Goal: Communication & Community: Answer question/provide support

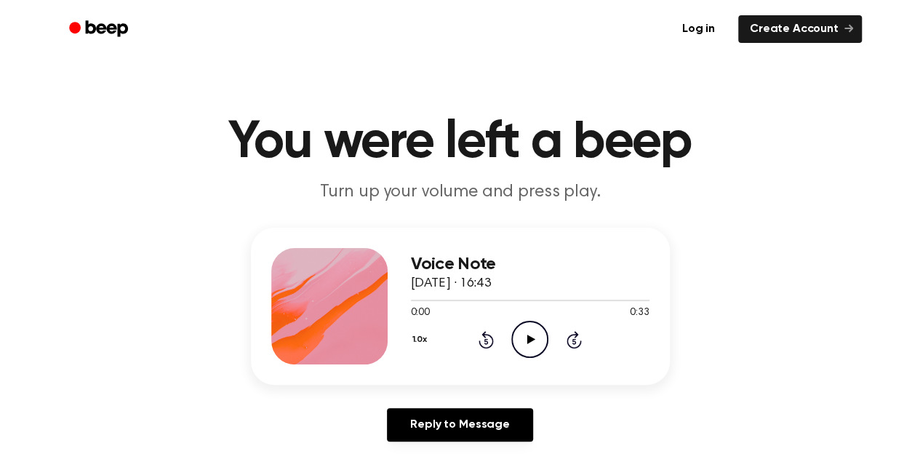
click at [529, 341] on icon at bounding box center [531, 338] width 8 height 9
click at [596, 431] on div "Reply to Message" at bounding box center [460, 430] width 419 height 45
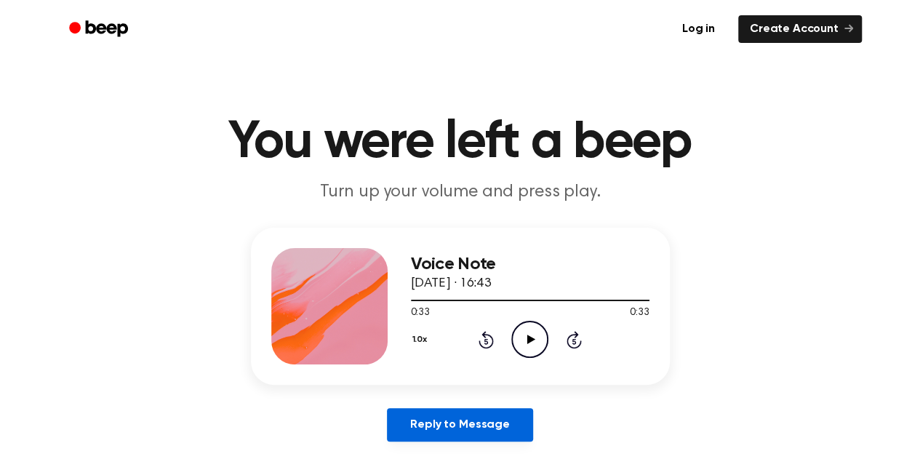
click at [459, 422] on link "Reply to Message" at bounding box center [459, 424] width 145 height 33
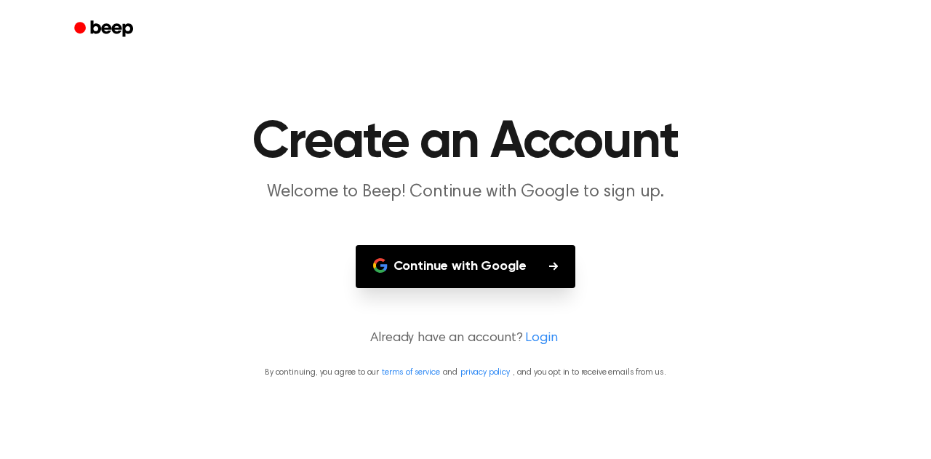
click at [462, 267] on button "Continue with Google" at bounding box center [465, 266] width 220 height 43
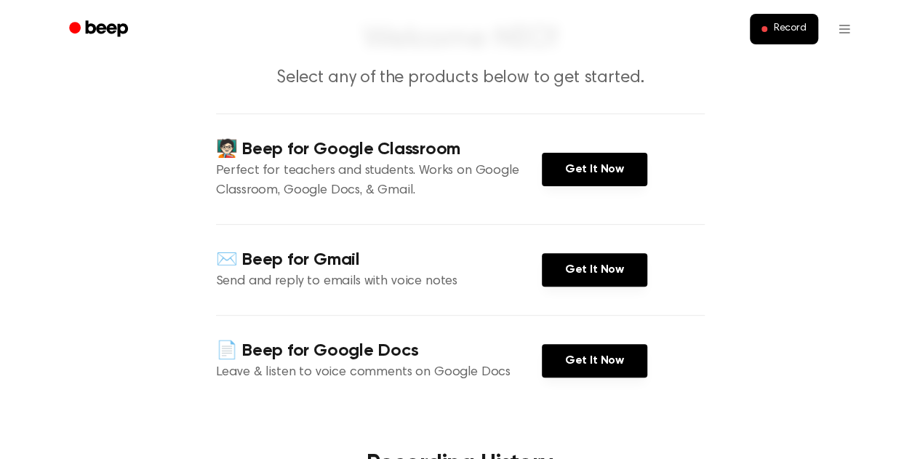
scroll to position [145, 0]
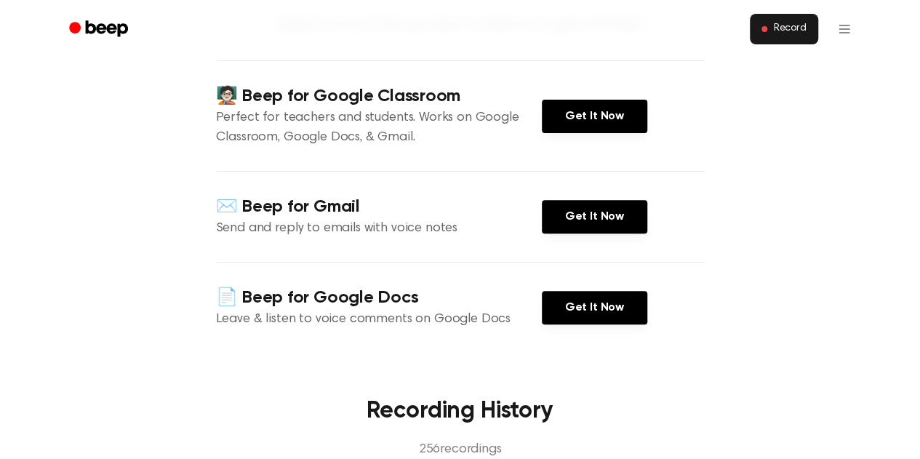
click at [783, 31] on span "Record" at bounding box center [789, 29] width 33 height 13
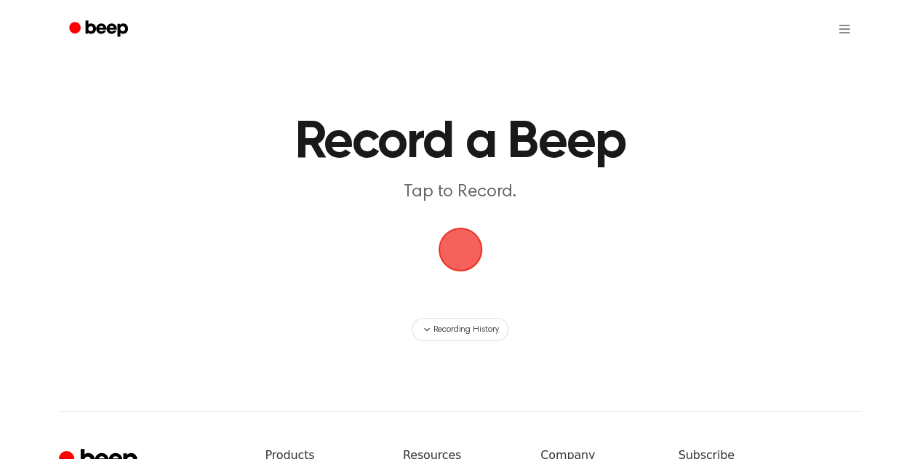
click at [461, 250] on span "button" at bounding box center [459, 249] width 47 height 47
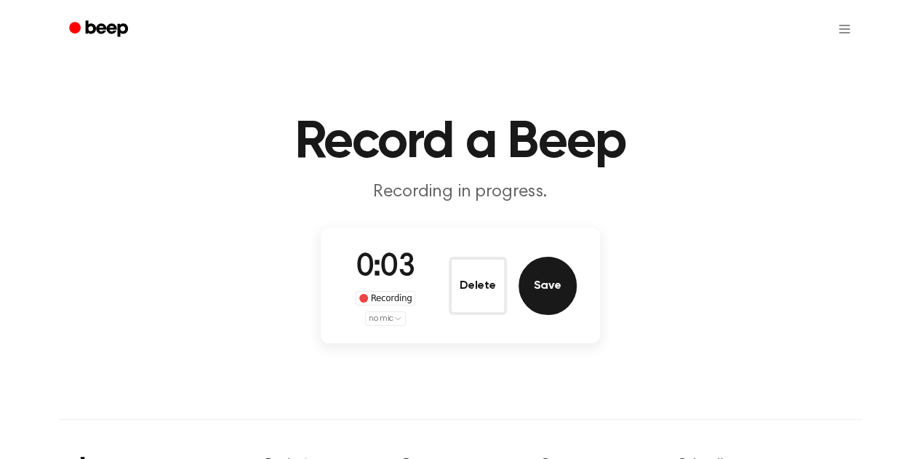
click at [552, 286] on button "Save" at bounding box center [547, 286] width 58 height 58
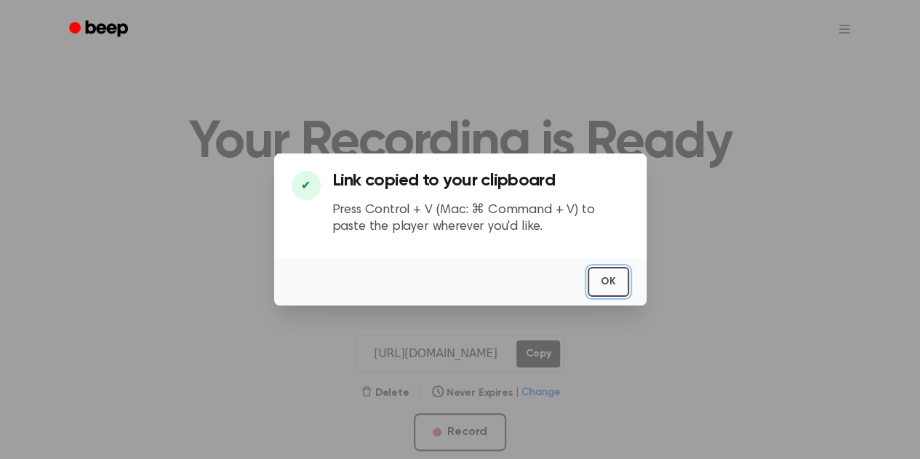
click at [600, 284] on button "OK" at bounding box center [607, 282] width 41 height 30
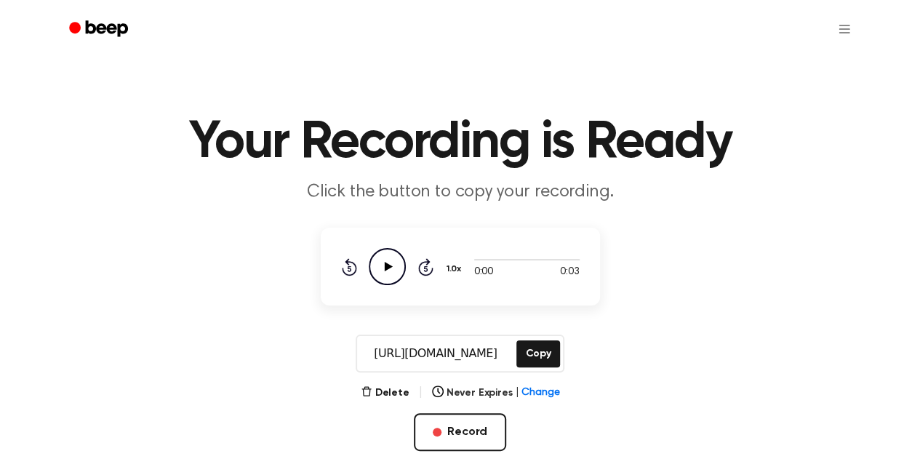
click at [388, 265] on icon at bounding box center [388, 266] width 8 height 9
click at [387, 268] on icon "Pause Audio" at bounding box center [387, 266] width 37 height 37
click at [387, 268] on icon at bounding box center [388, 266] width 8 height 9
click at [387, 268] on icon "Pause Audio" at bounding box center [387, 266] width 37 height 37
click at [545, 353] on button "Copy" at bounding box center [537, 353] width 43 height 27
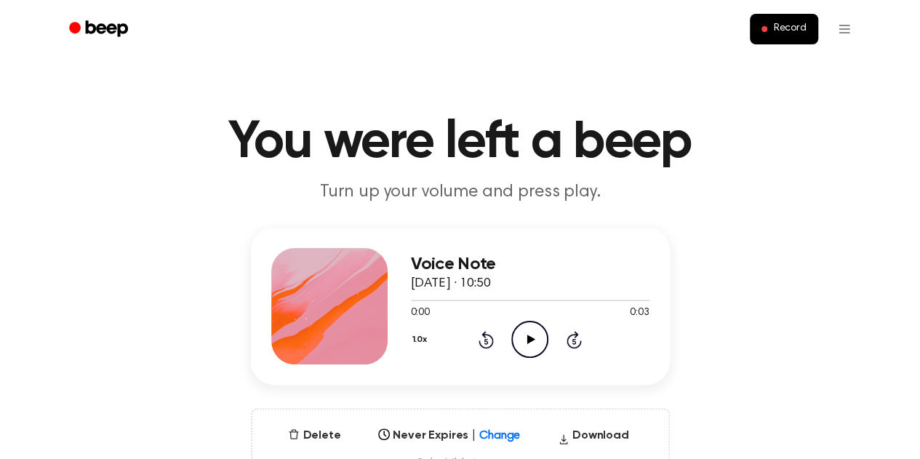
click at [531, 343] on icon "Play Audio" at bounding box center [529, 339] width 37 height 37
click at [395, 95] on main "You were left a beep Turn up your volume and press play. Voice Note 22 Septembe…" at bounding box center [460, 466] width 920 height 933
click at [534, 342] on icon "Play Audio" at bounding box center [529, 339] width 37 height 37
click at [519, 348] on icon "Play Audio" at bounding box center [529, 339] width 37 height 37
click at [730, 374] on div "Voice Note 22 September 2025 · 10:56 0:03 0:04 Your browser does not support th…" at bounding box center [459, 359] width 885 height 262
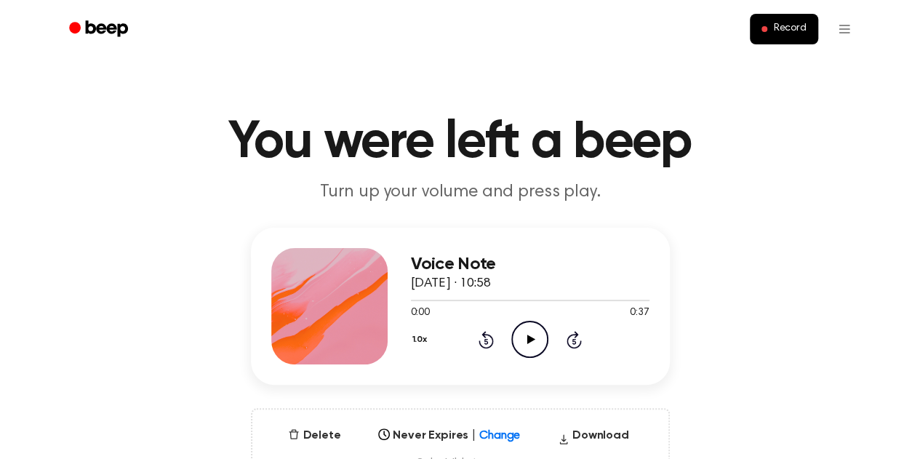
click at [533, 337] on icon "Play Audio" at bounding box center [529, 339] width 37 height 37
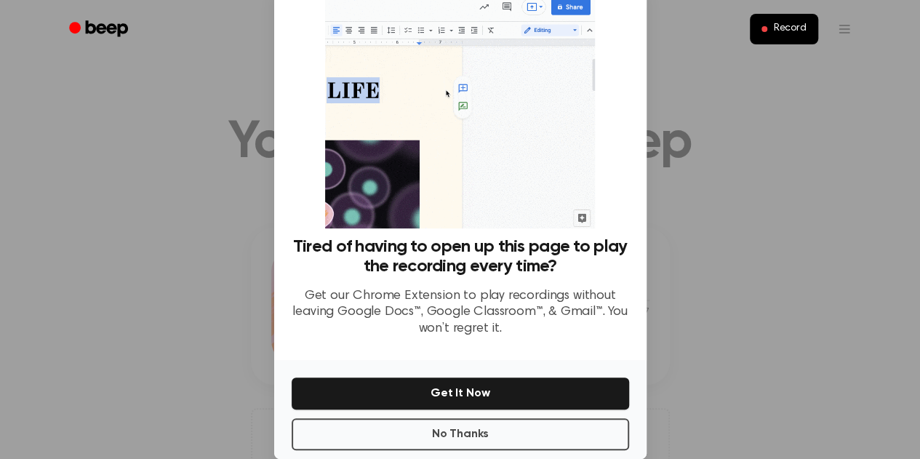
scroll to position [70, 0]
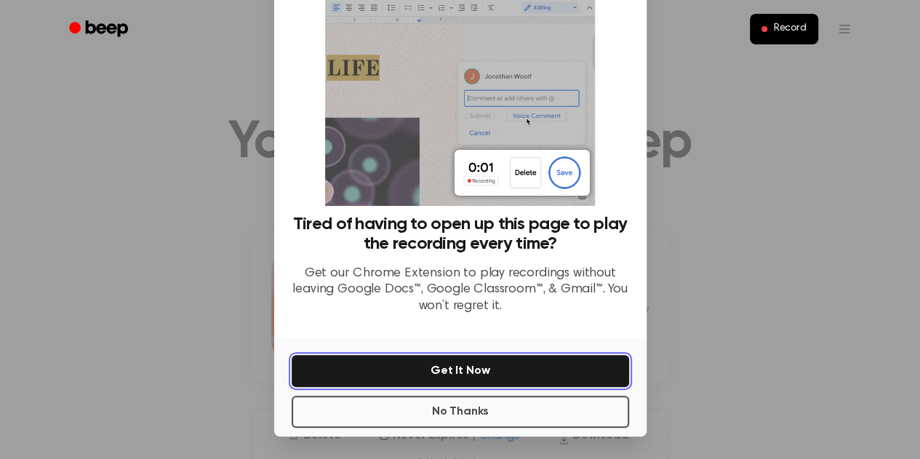
click at [458, 374] on button "Get It Now" at bounding box center [460, 371] width 337 height 32
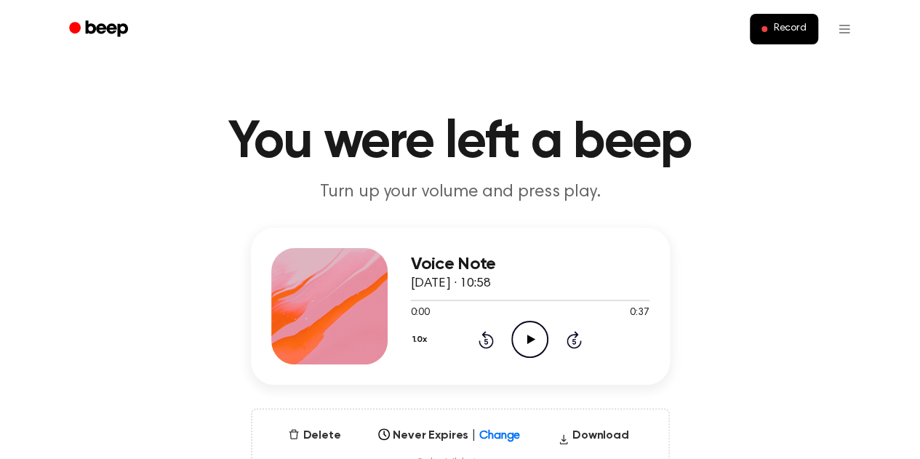
click at [526, 345] on icon "Play Audio" at bounding box center [529, 339] width 37 height 37
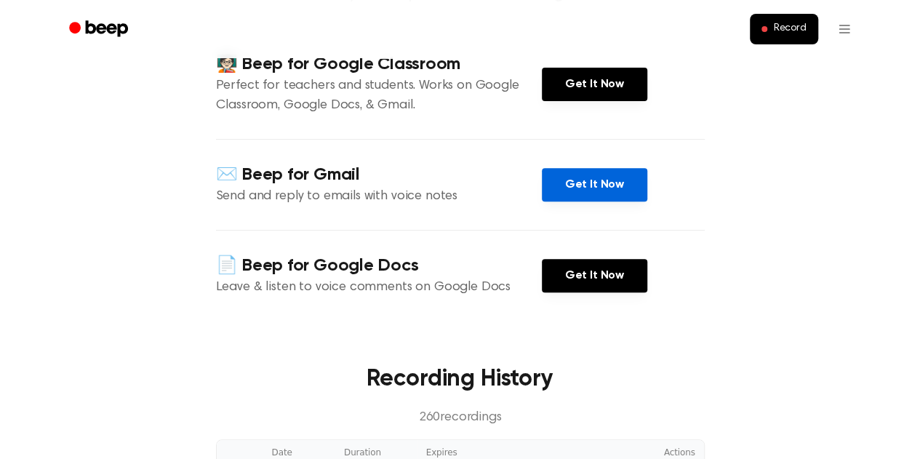
scroll to position [218, 0]
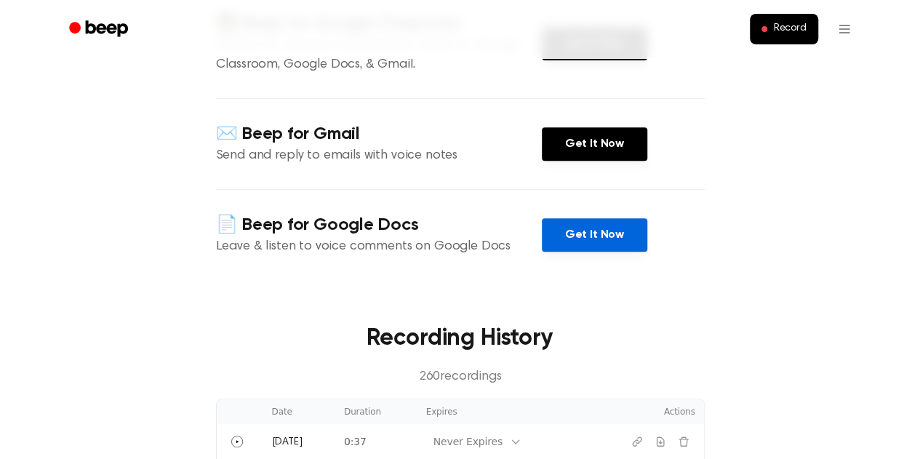
click at [605, 234] on link "Get It Now" at bounding box center [594, 234] width 105 height 33
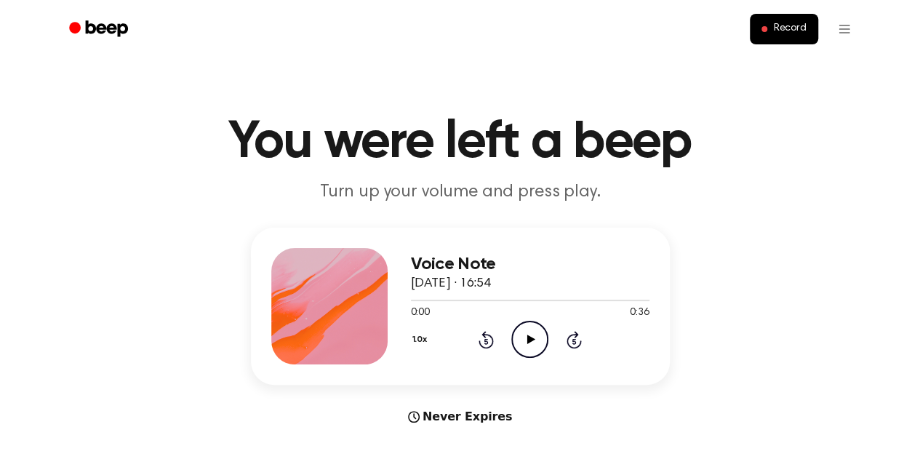
click at [534, 326] on icon "Play Audio" at bounding box center [529, 339] width 37 height 37
click at [525, 341] on icon "Play Audio" at bounding box center [529, 339] width 37 height 37
